Goal: Check status

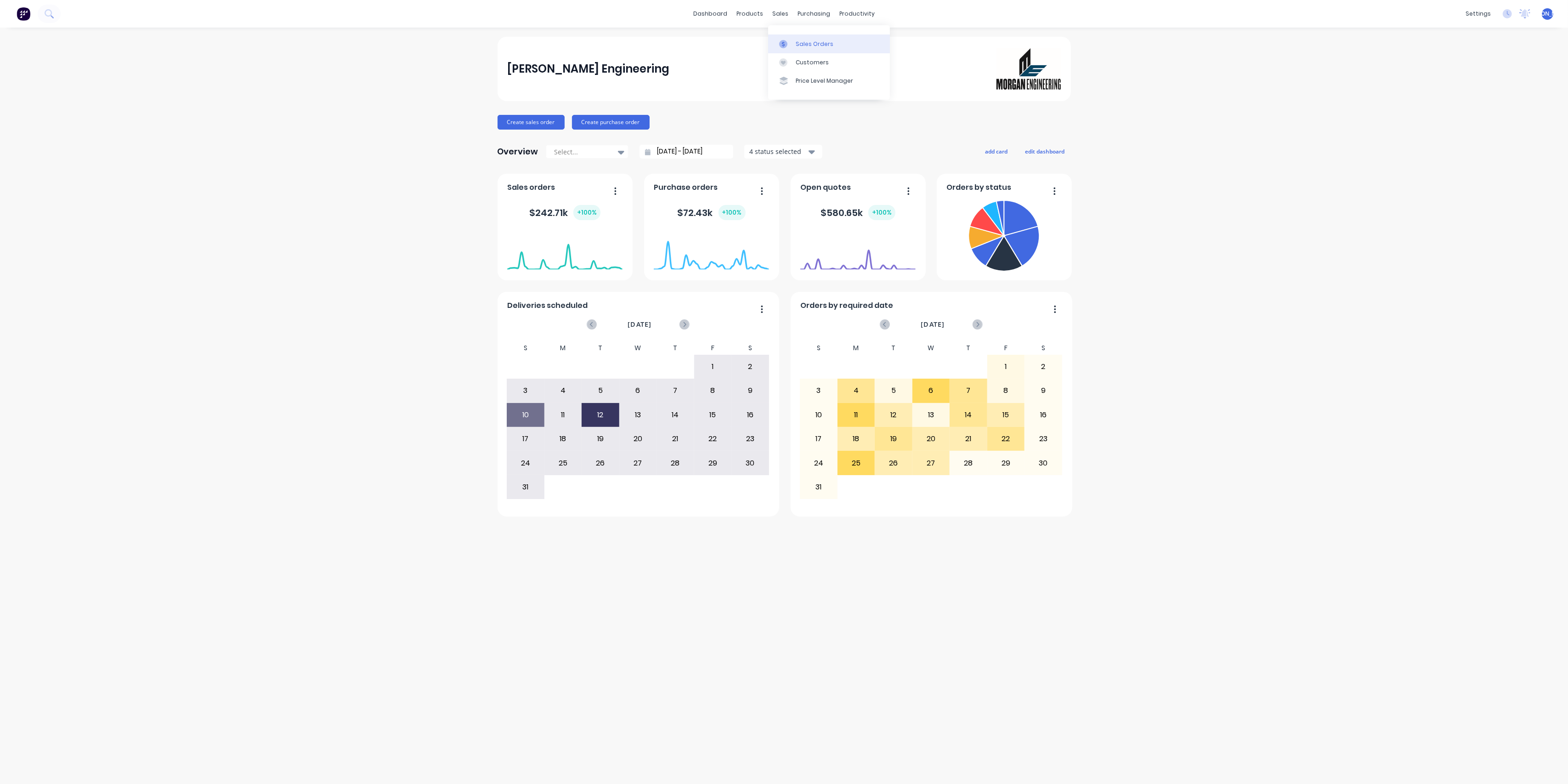
click at [805, 41] on div "Sales Orders" at bounding box center [814, 44] width 38 height 9
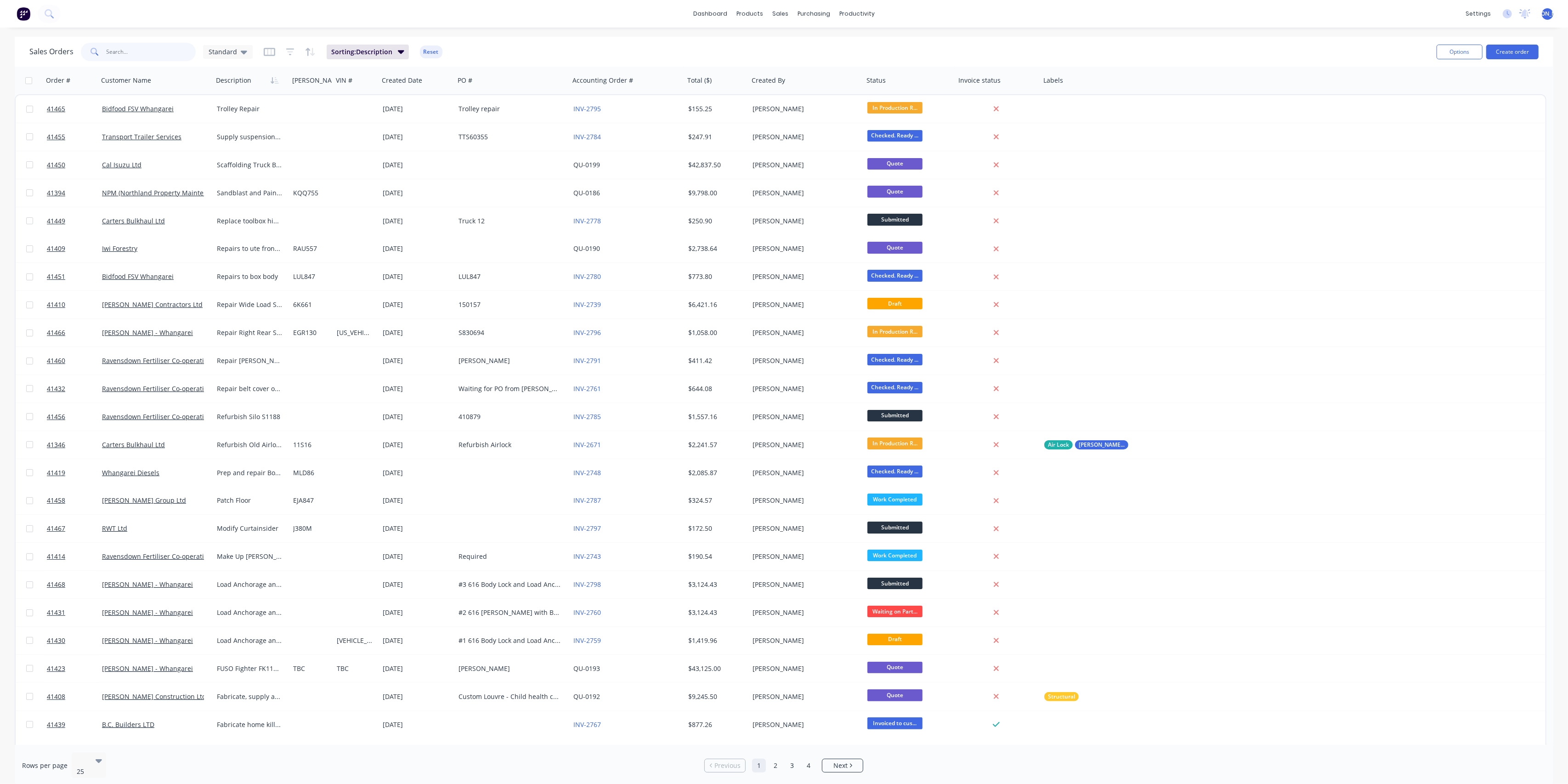
click at [125, 54] on input "text" at bounding box center [151, 52] width 89 height 18
type input "bus"
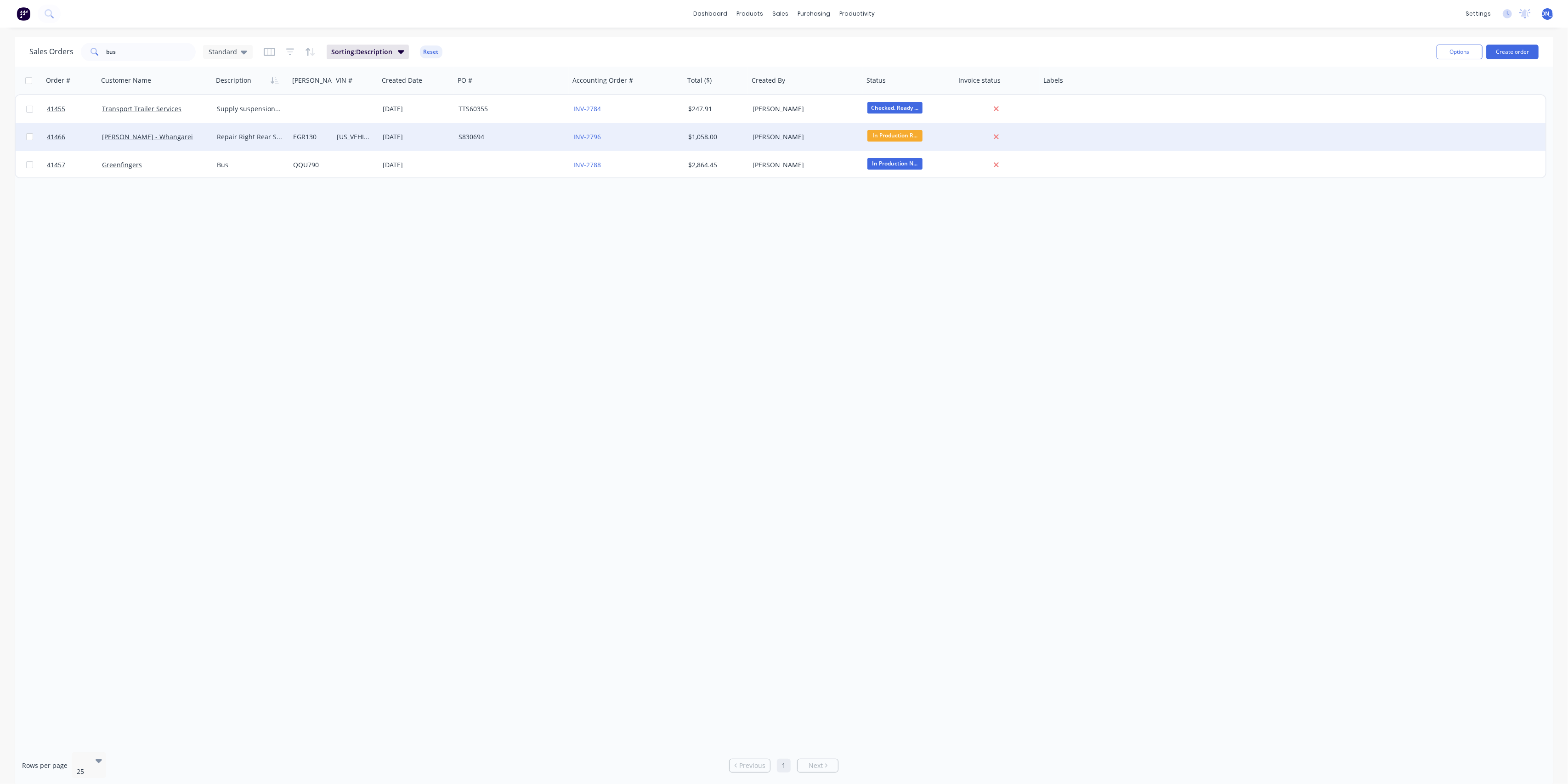
click at [194, 132] on div "[PERSON_NAME] - Whangarei" at bounding box center [153, 136] width 102 height 9
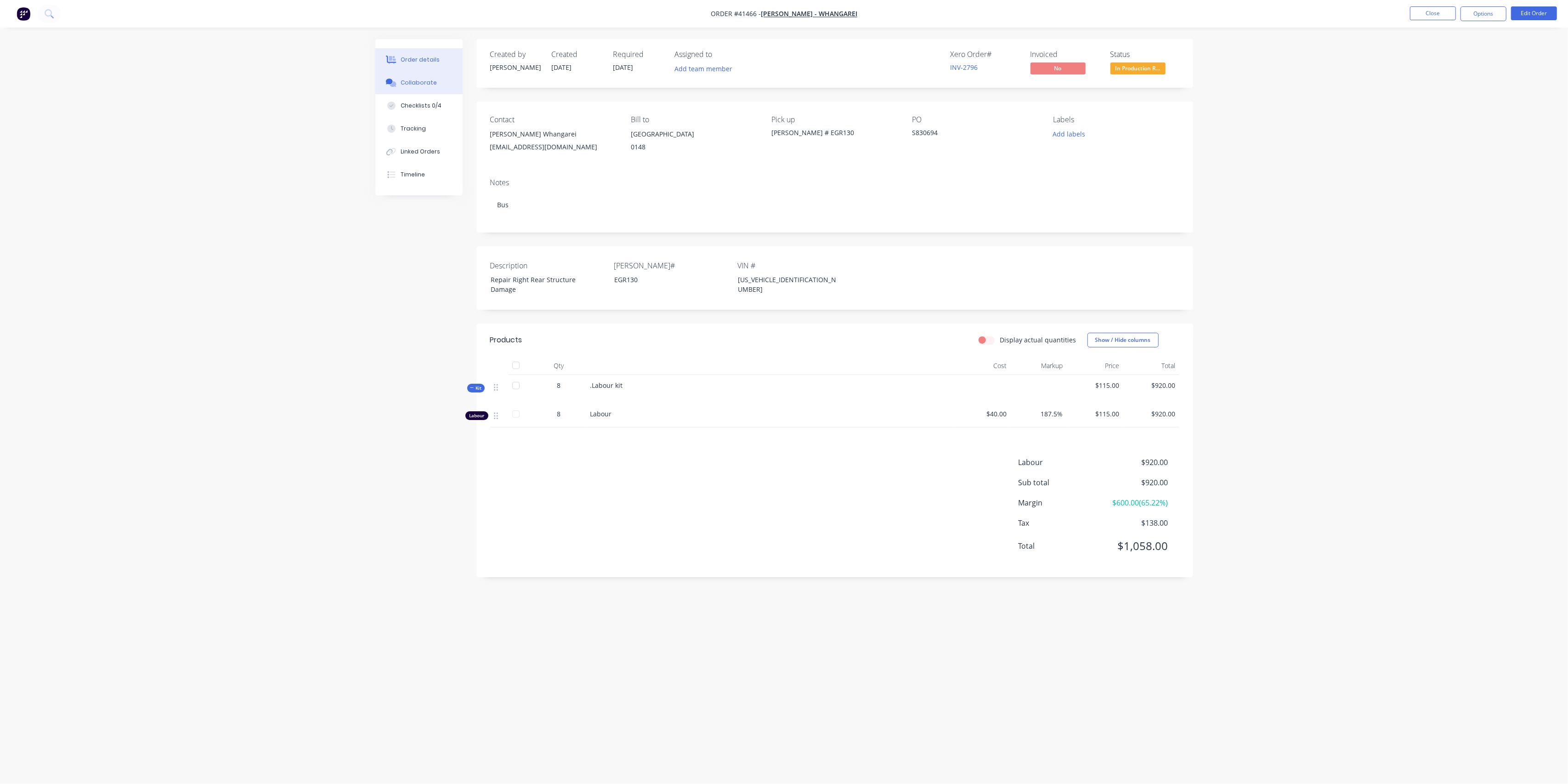
click at [418, 85] on div "Collaborate" at bounding box center [419, 83] width 37 height 9
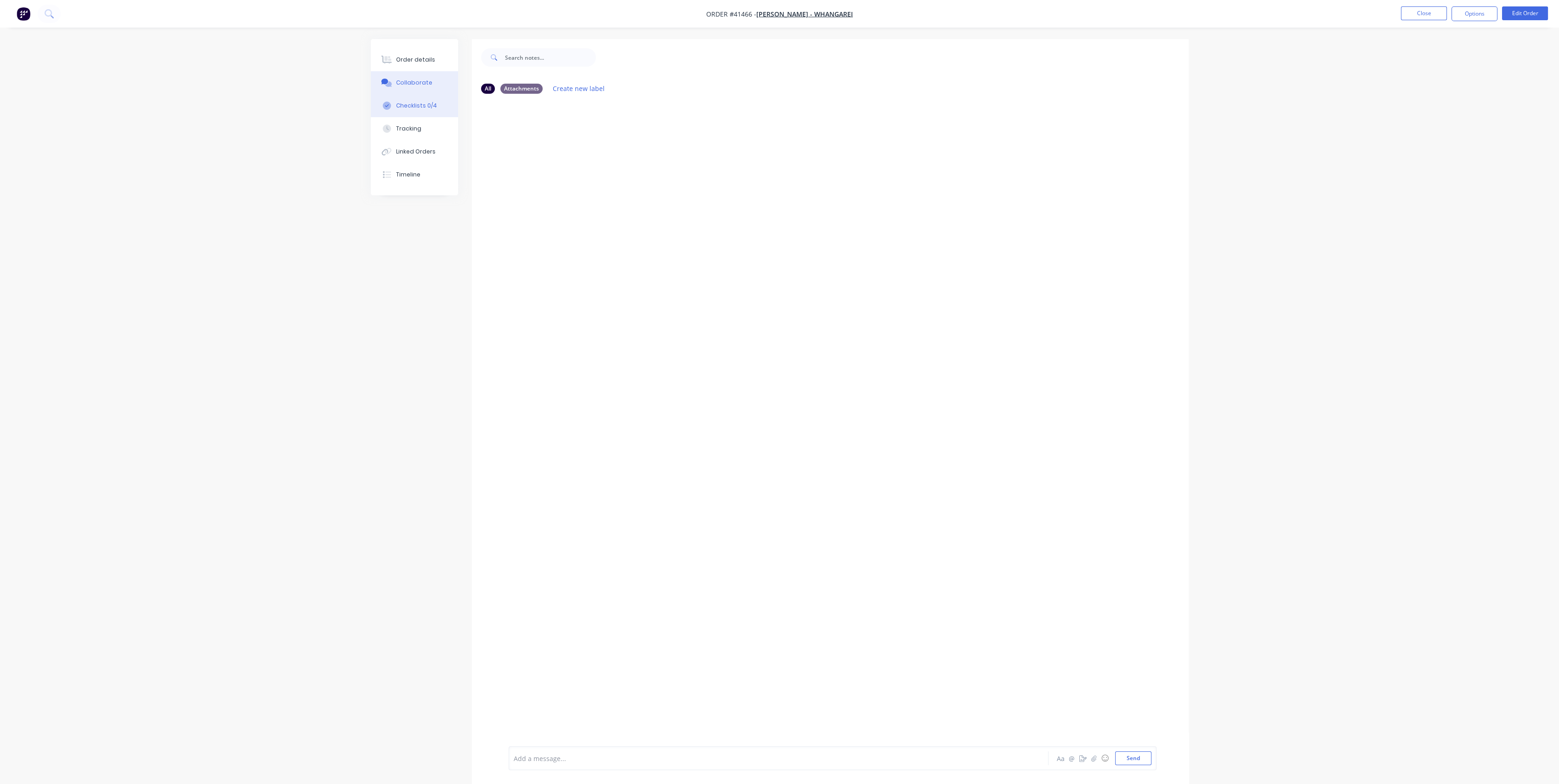
click at [410, 101] on button "Checklists 0/4" at bounding box center [414, 106] width 87 height 23
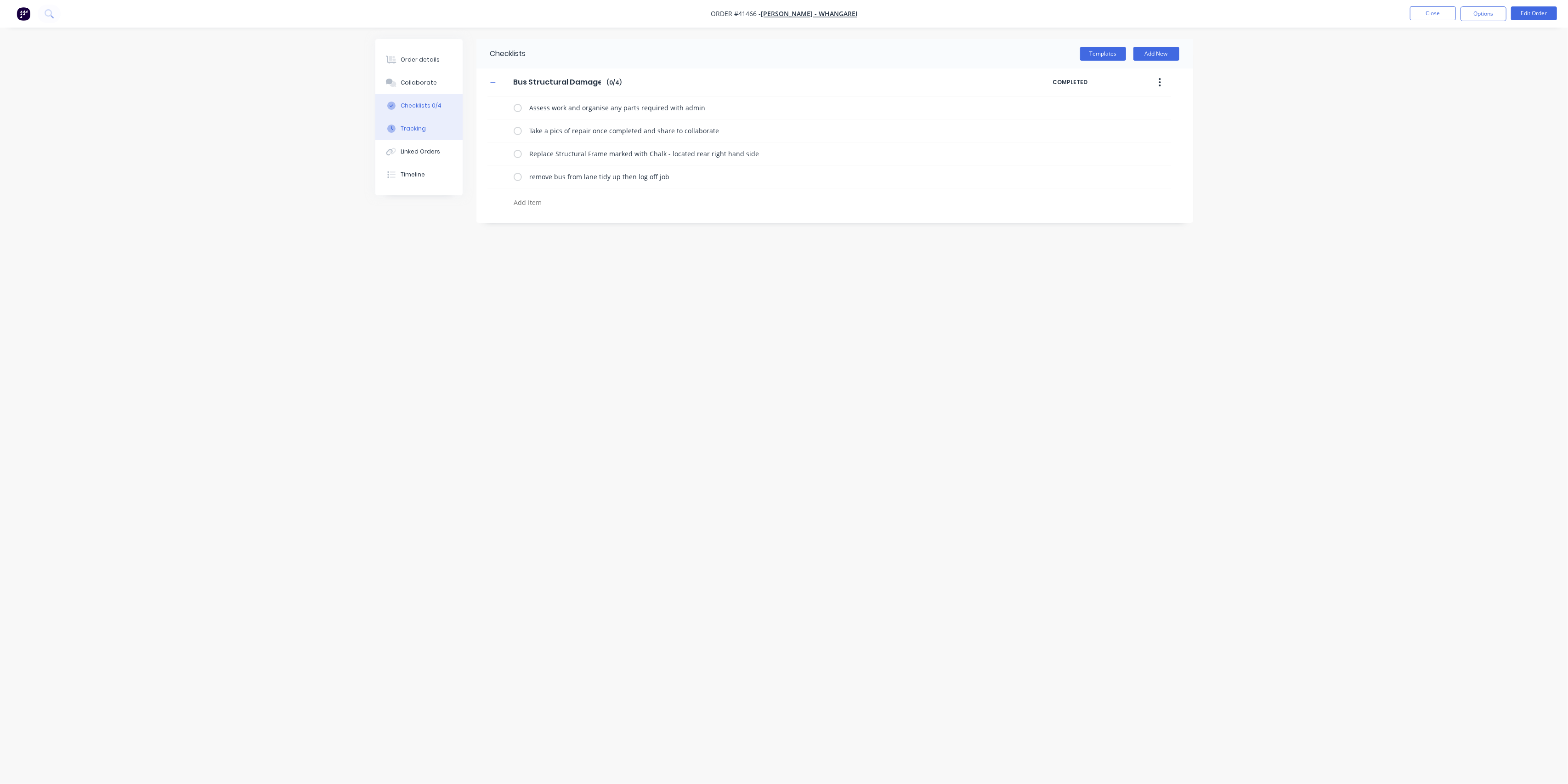
click at [424, 128] on div "Tracking" at bounding box center [413, 129] width 26 height 9
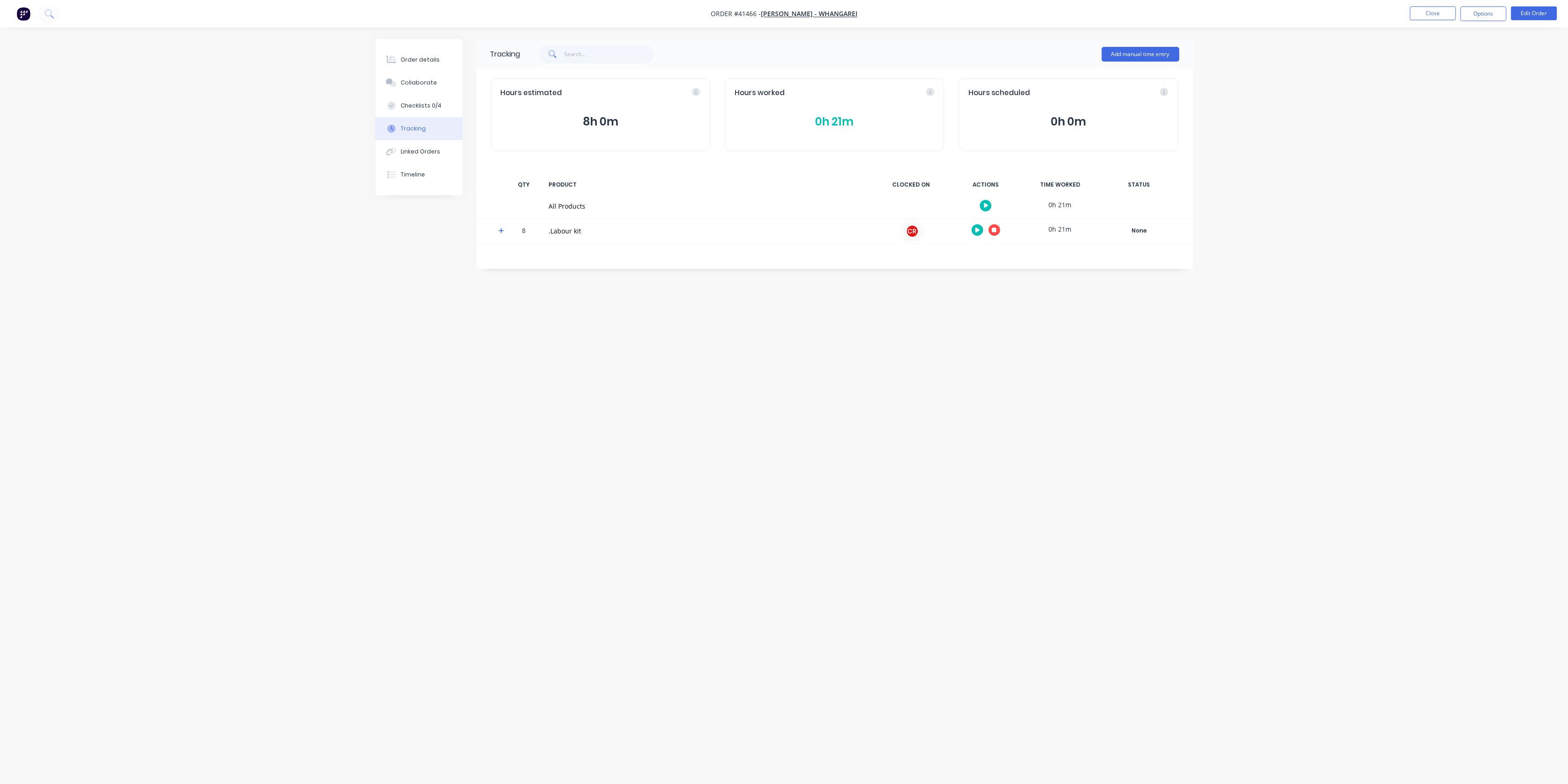
click at [838, 126] on button "0h 21m" at bounding box center [835, 122] width 200 height 18
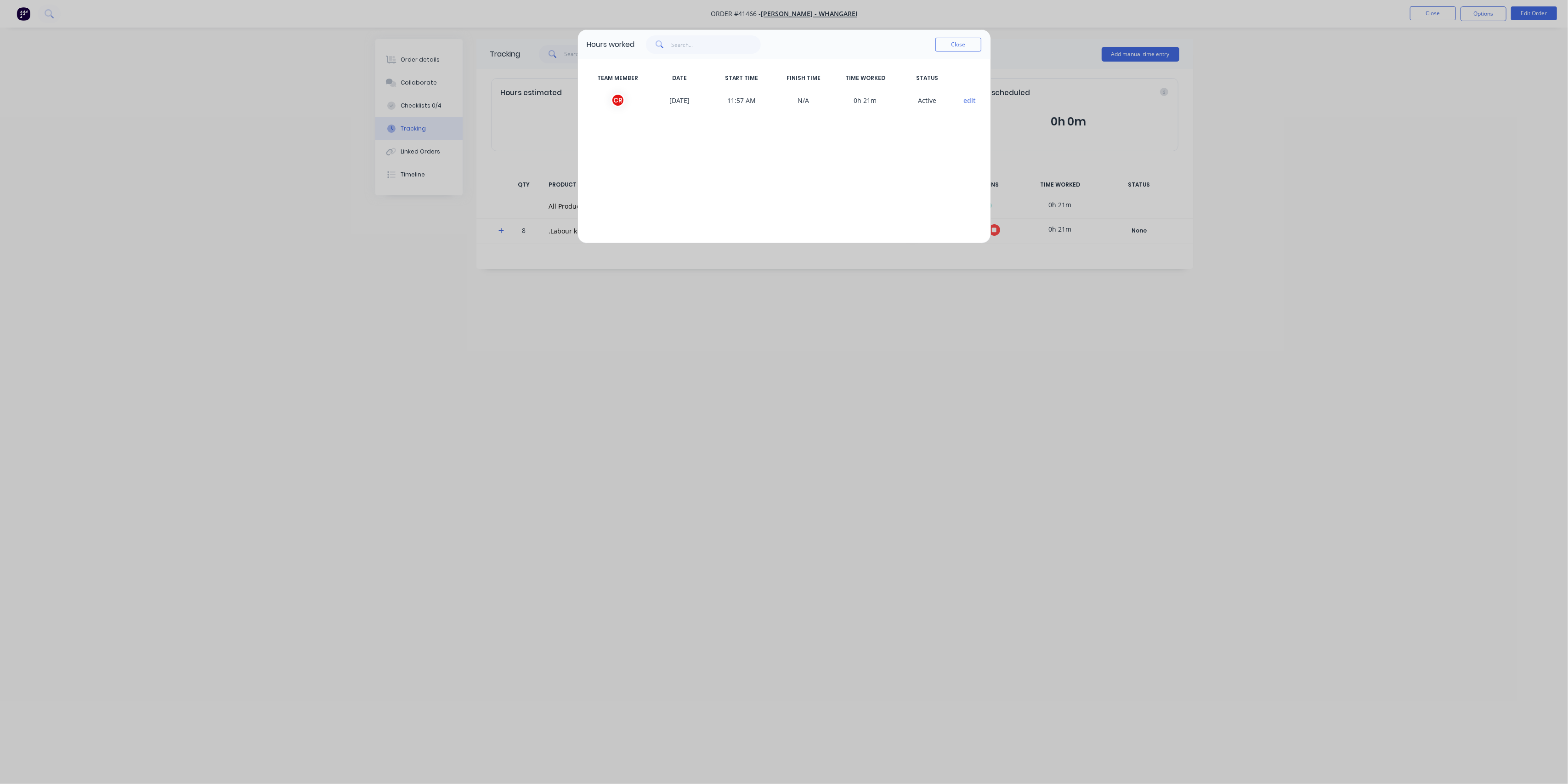
click at [949, 44] on button "Close" at bounding box center [958, 44] width 46 height 14
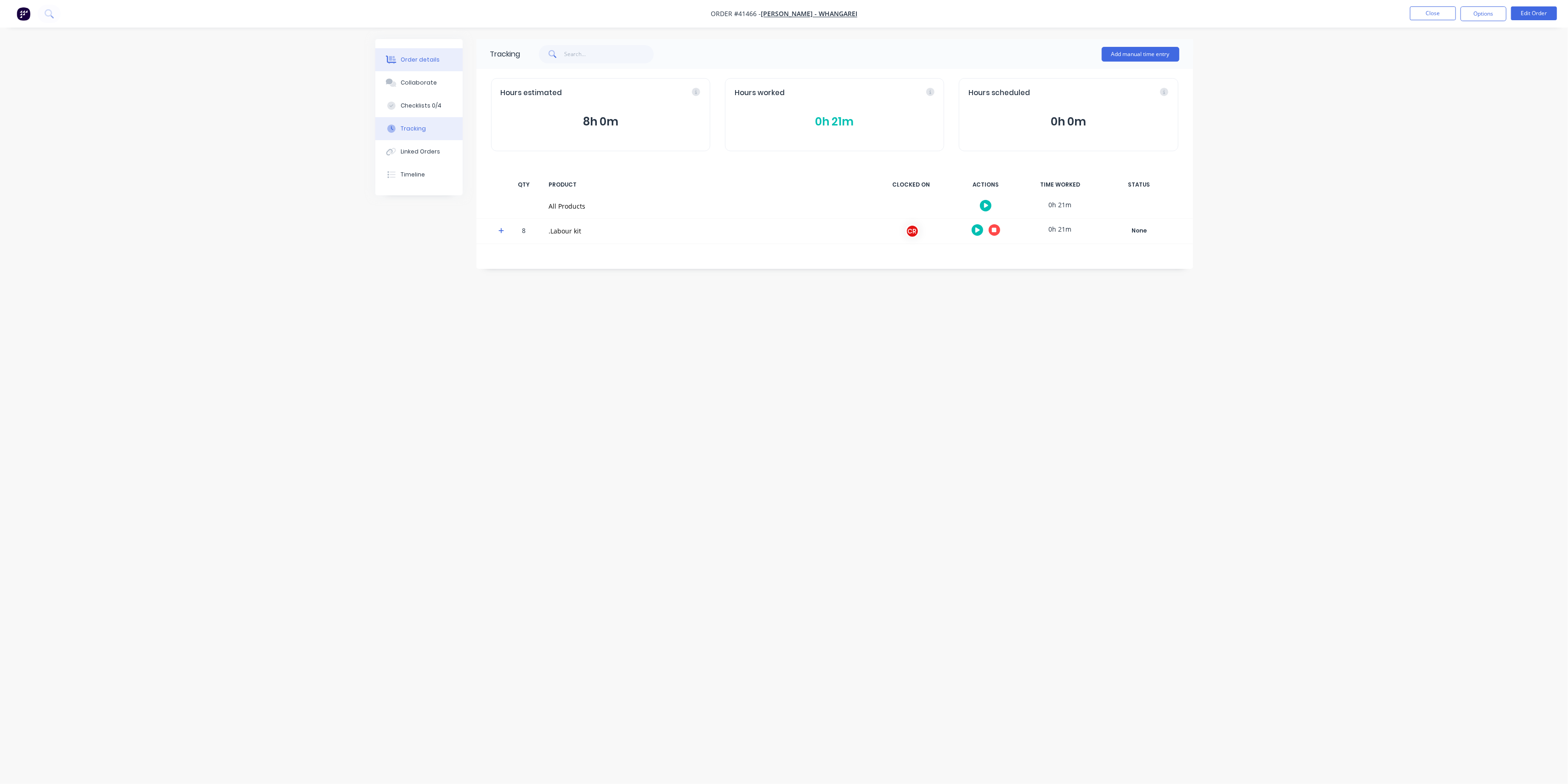
click at [419, 54] on button "Order details" at bounding box center [419, 60] width 87 height 23
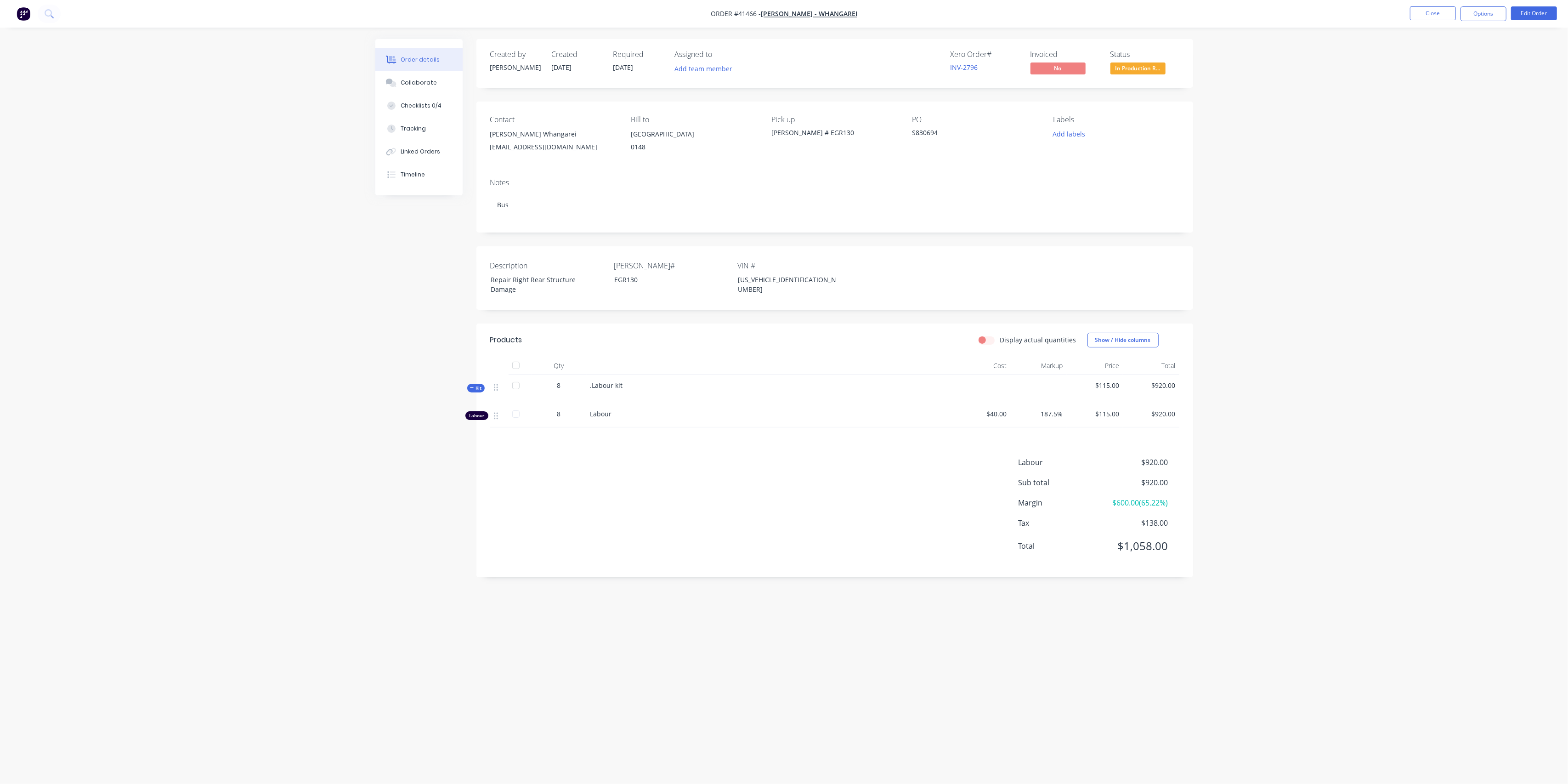
click at [387, 211] on div "Created by [PERSON_NAME] Created [DATE] Required [DATE] Assigned to Add team me…" at bounding box center [784, 374] width 817 height 671
drag, startPoint x: 1295, startPoint y: 59, endPoint x: 1335, endPoint y: 49, distance: 41.2
click at [1296, 60] on div "Order details Collaborate Checklists 0/4 Tracking Linked Orders Timeline Order …" at bounding box center [784, 392] width 1568 height 784
